Goal: Find specific page/section: Find specific page/section

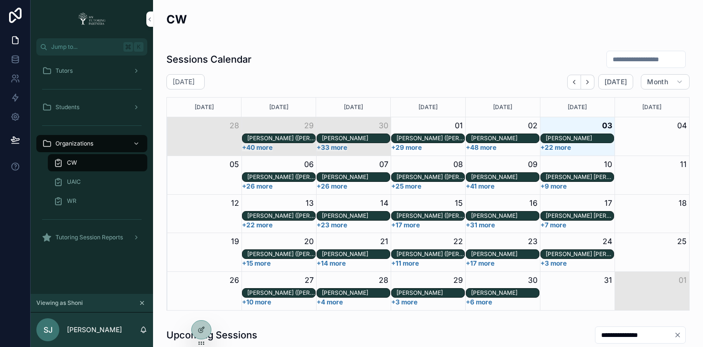
click at [0, 0] on icon at bounding box center [0, 0] width 0 height 0
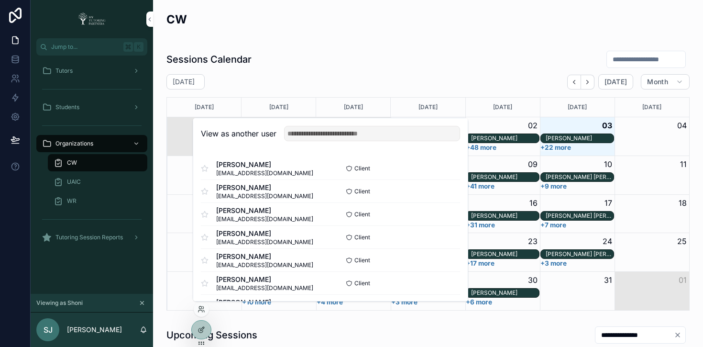
click at [353, 137] on input "text" at bounding box center [372, 133] width 176 height 15
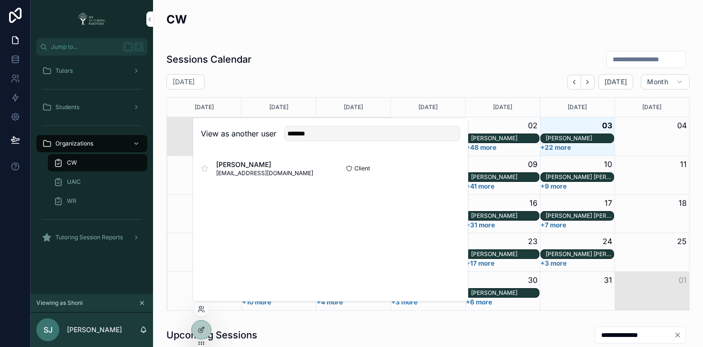
type input "*******"
click at [0, 0] on button "Select" at bounding box center [0, 0] width 0 height 0
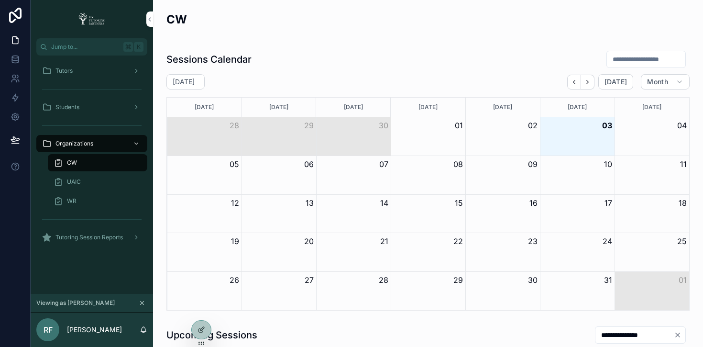
click at [104, 78] on link "Tutors" at bounding box center [91, 70] width 111 height 17
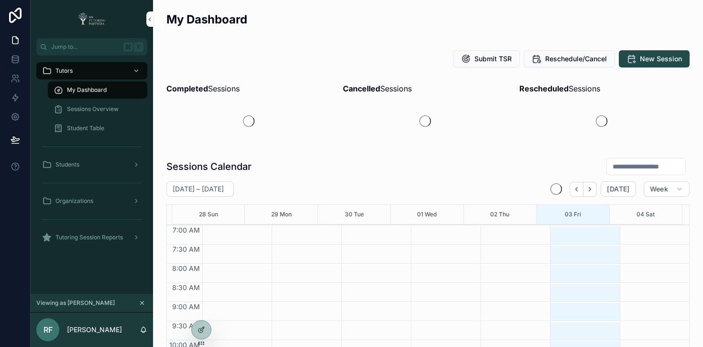
scroll to position [268, 0]
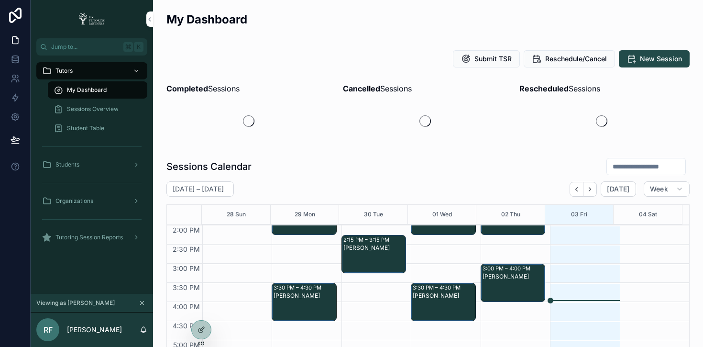
click at [120, 111] on div "Sessions Overview" at bounding box center [98, 108] width 88 height 15
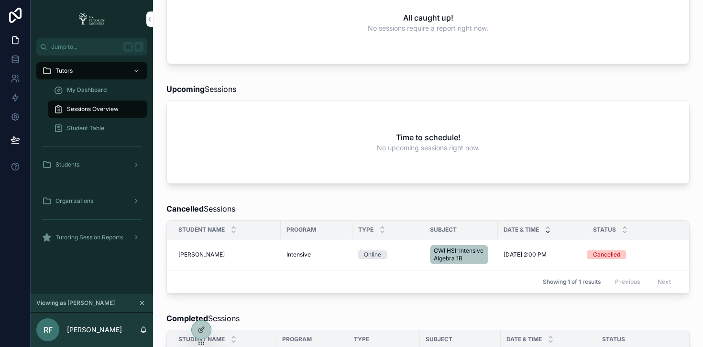
scroll to position [109, 0]
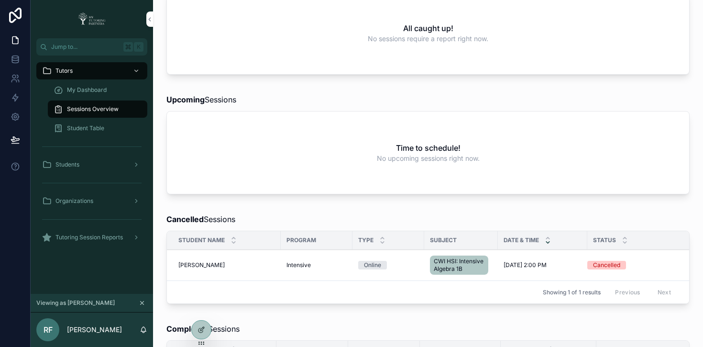
click at [0, 0] on icon at bounding box center [0, 0] width 0 height 0
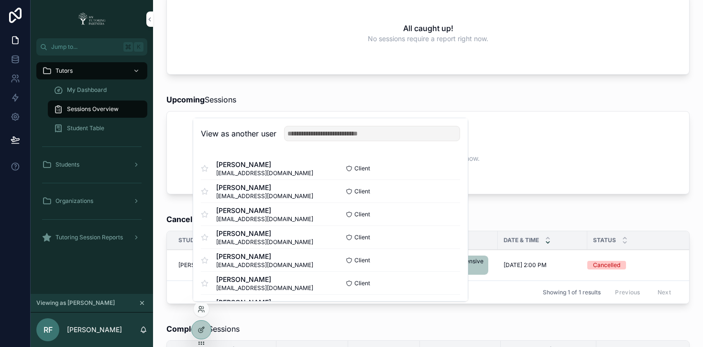
click at [368, 135] on input "text" at bounding box center [372, 133] width 176 height 15
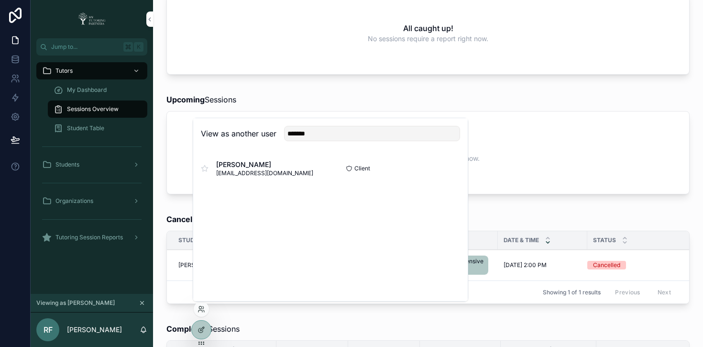
type input "*******"
click at [0, 0] on button "Select" at bounding box center [0, 0] width 0 height 0
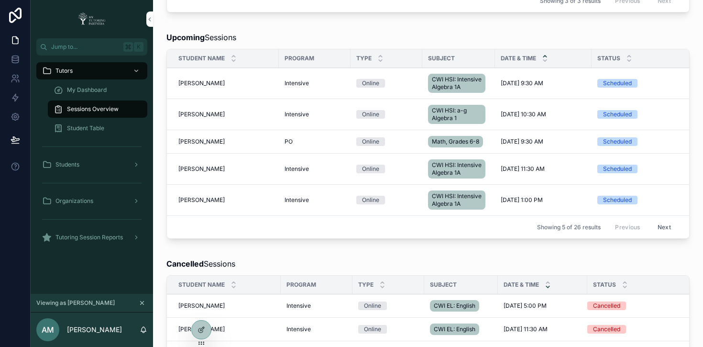
scroll to position [303, 0]
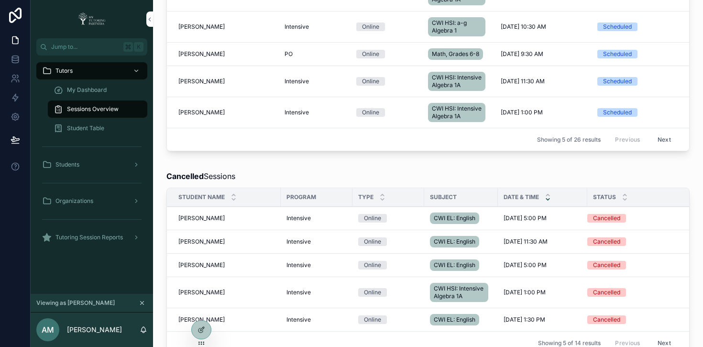
click at [660, 147] on button "Next" at bounding box center [664, 139] width 27 height 15
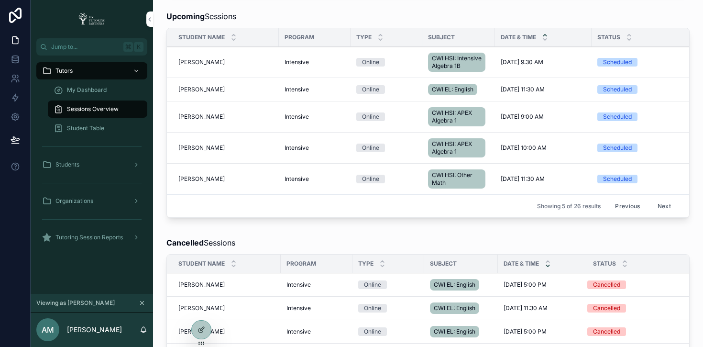
scroll to position [226, 0]
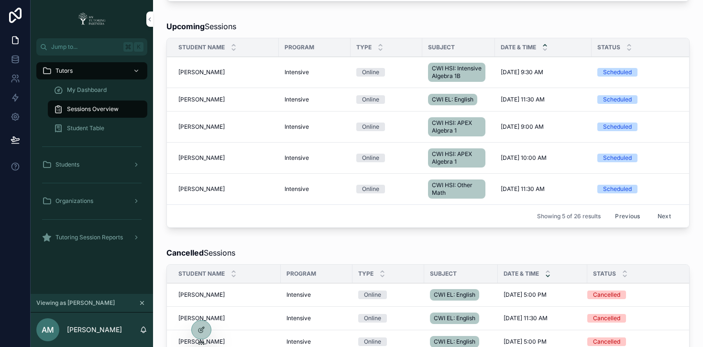
click at [624, 223] on button "Previous" at bounding box center [627, 216] width 38 height 15
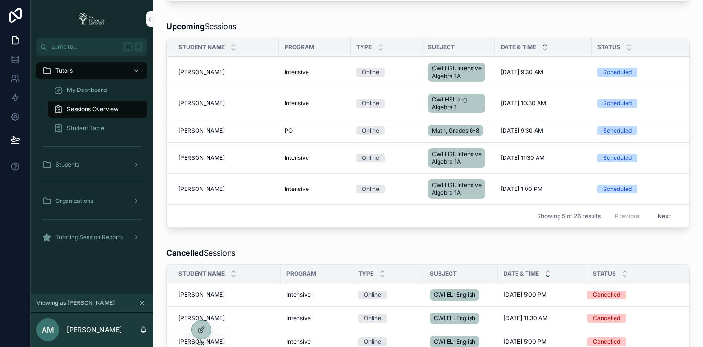
click at [207, 107] on span "[PERSON_NAME]" at bounding box center [201, 103] width 46 height 8
click at [287, 107] on span "Intensive" at bounding box center [297, 103] width 24 height 8
click at [0, 0] on icon at bounding box center [0, 0] width 0 height 0
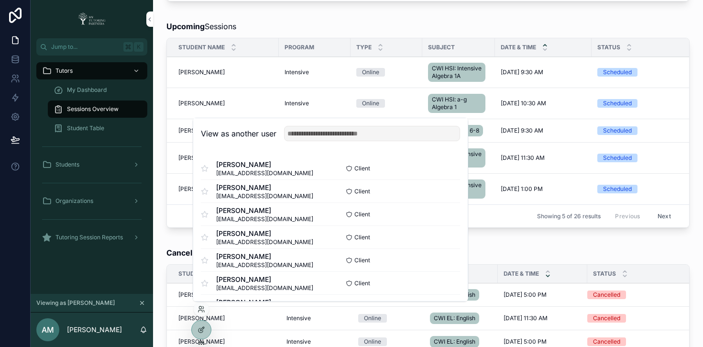
click at [339, 134] on input "text" at bounding box center [372, 133] width 176 height 15
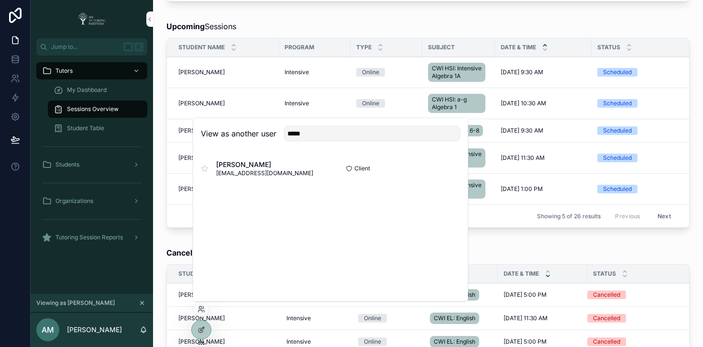
type input "*****"
click at [0, 0] on button "Select" at bounding box center [0, 0] width 0 height 0
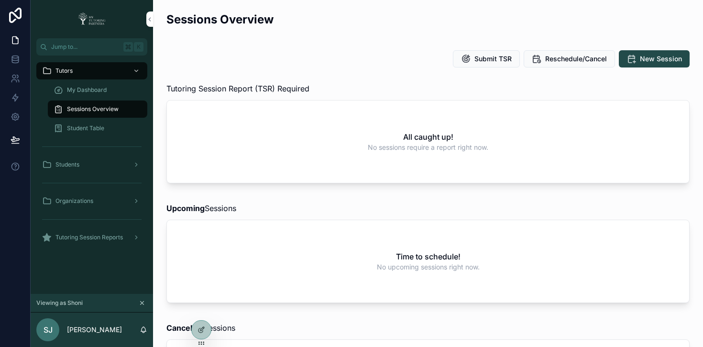
click at [86, 204] on span "Organizations" at bounding box center [74, 201] width 38 height 8
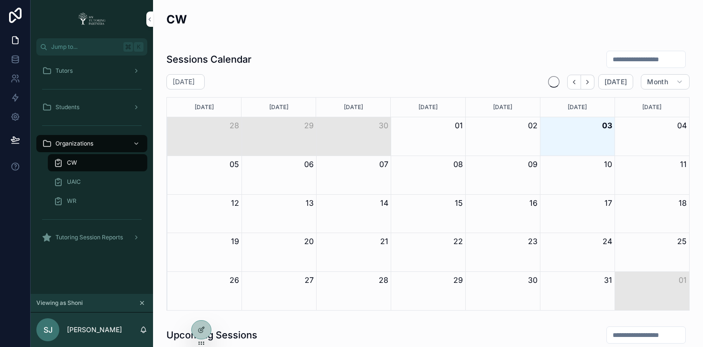
click at [108, 162] on div "CW" at bounding box center [98, 162] width 88 height 15
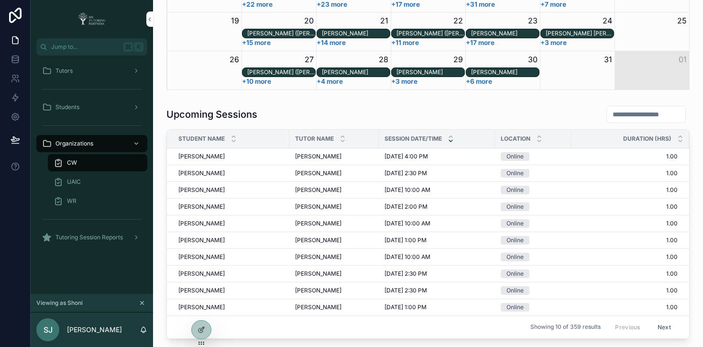
scroll to position [220, 0]
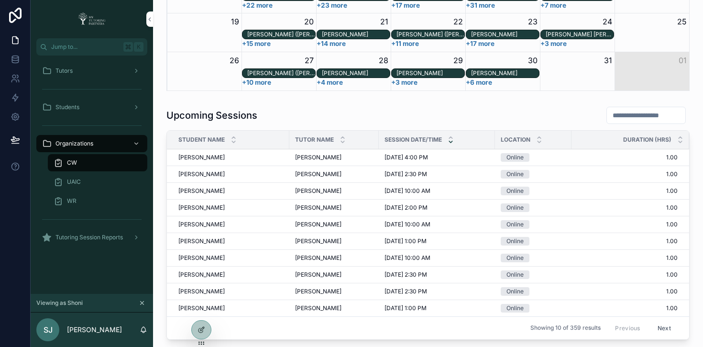
click at [615, 114] on input "scrollable content" at bounding box center [646, 115] width 78 height 13
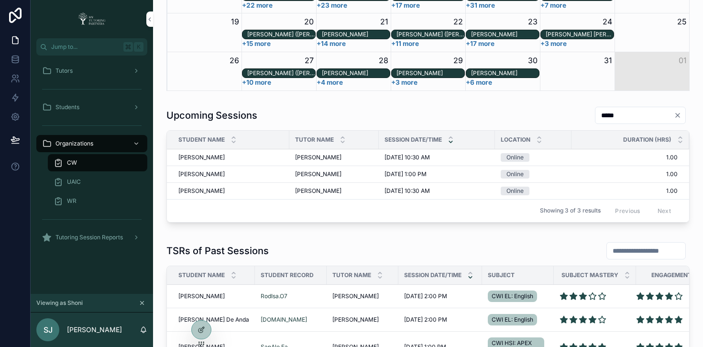
type input "*****"
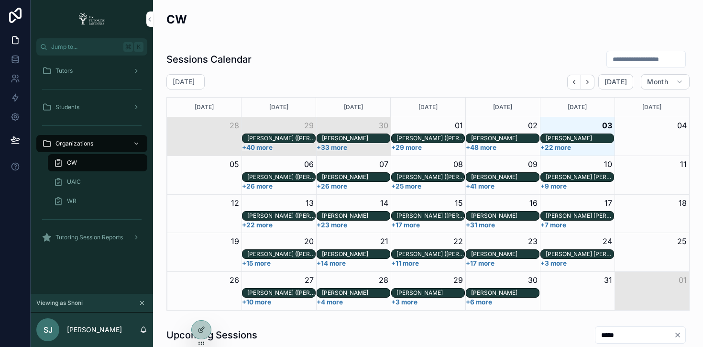
click at [622, 59] on input "scrollable content" at bounding box center [646, 59] width 78 height 13
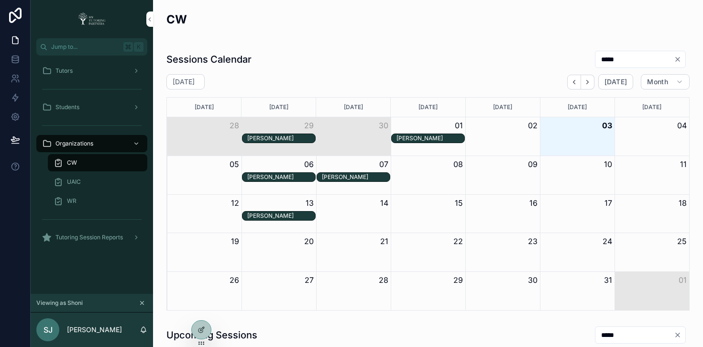
type input "*****"
